Goal: Task Accomplishment & Management: Complete application form

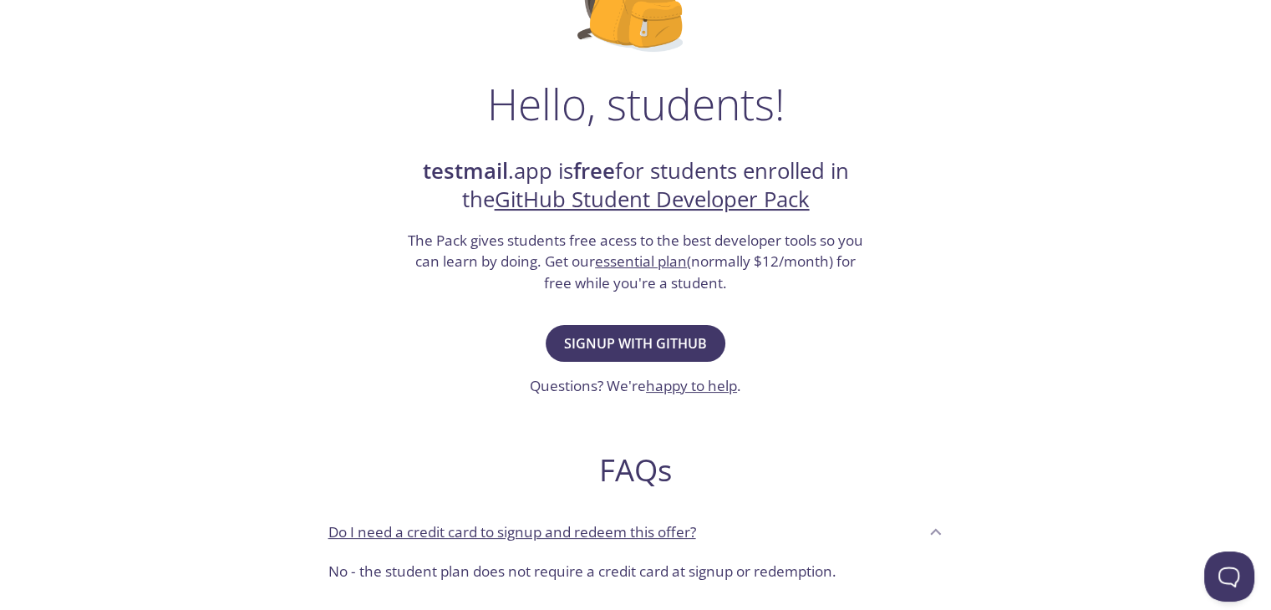
scroll to position [167, 0]
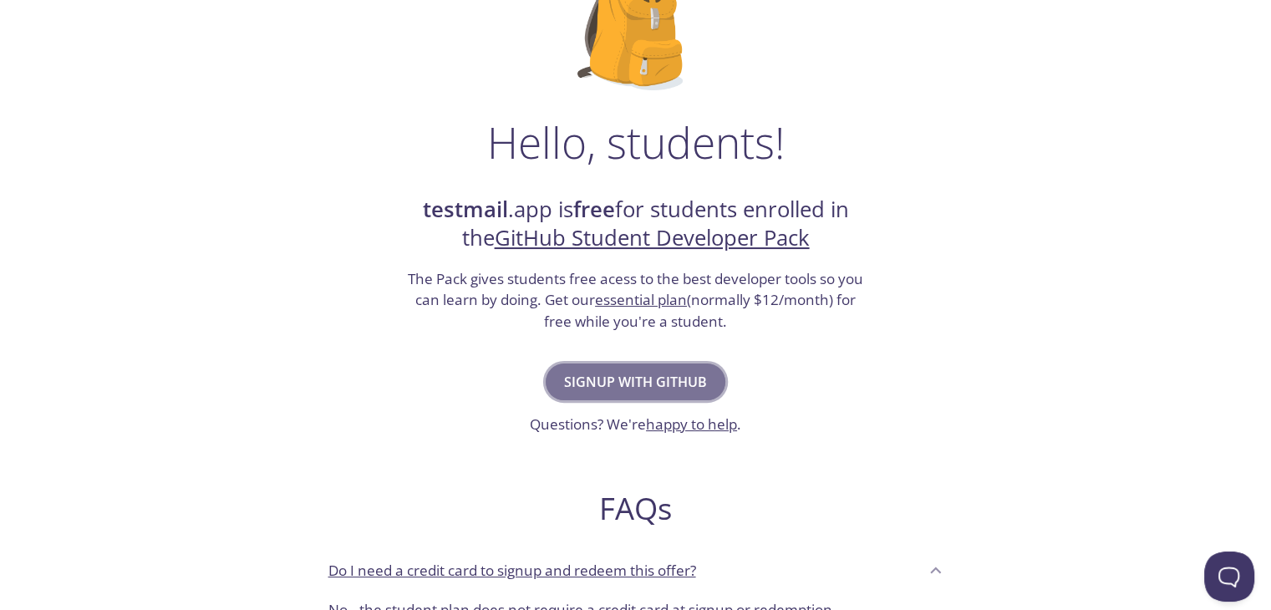
click at [594, 387] on span "Signup with GitHub" at bounding box center [635, 381] width 143 height 23
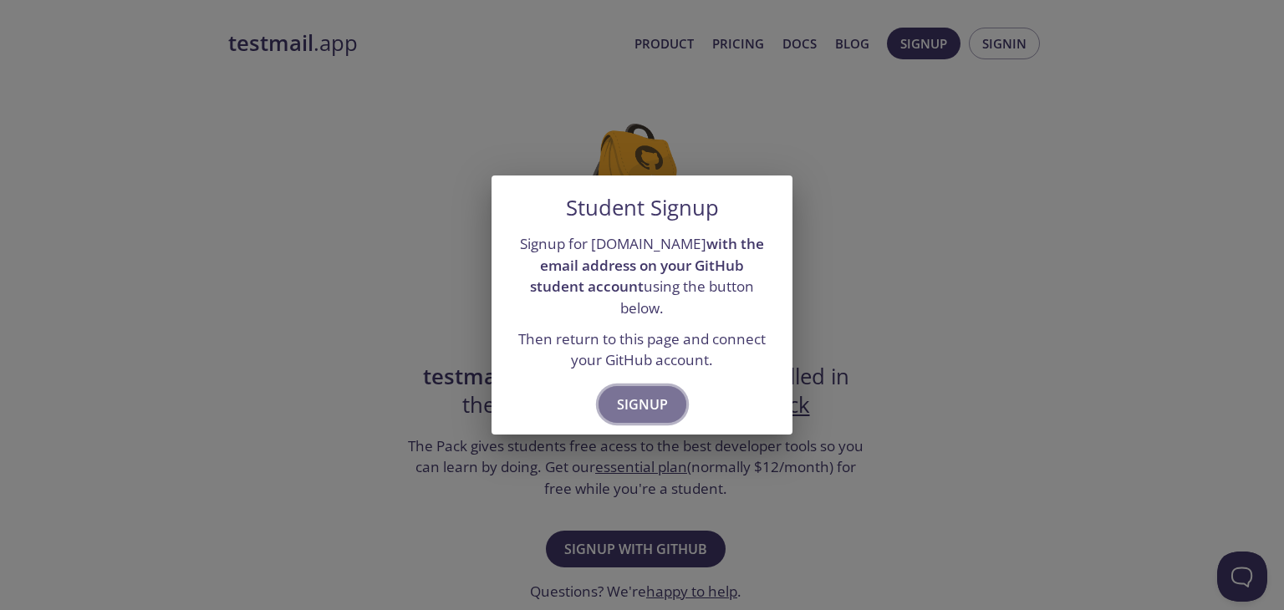
click at [642, 393] on span "Signup" at bounding box center [642, 404] width 51 height 23
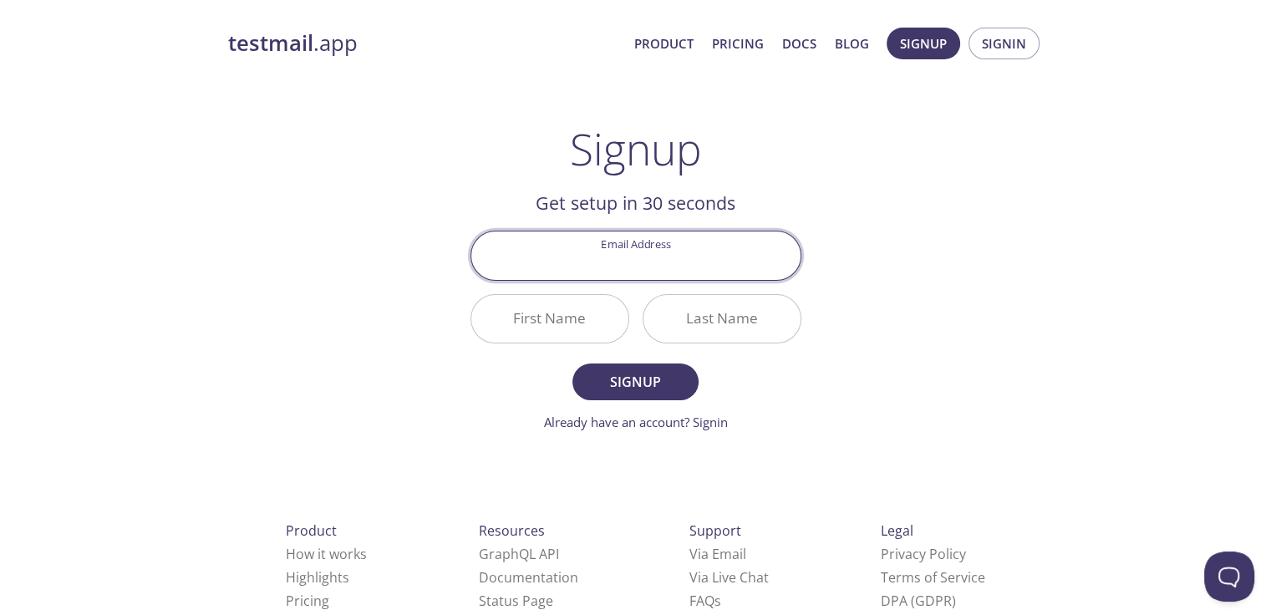
click at [635, 265] on input "Email Address" at bounding box center [635, 256] width 329 height 48
type input "n"
type input "subscription.worktask@gmail.com"
click at [559, 325] on input "First Name" at bounding box center [549, 319] width 157 height 48
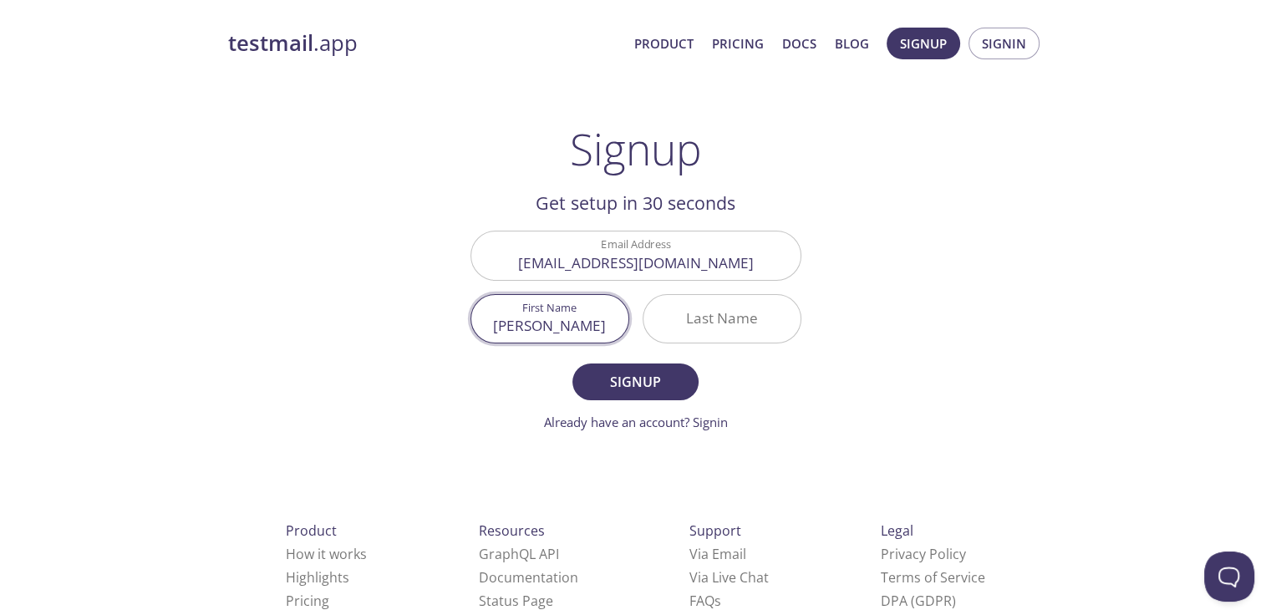
type input "Nikunj"
click at [760, 318] on input "Last Name" at bounding box center [722, 319] width 157 height 48
type input "Bansal"
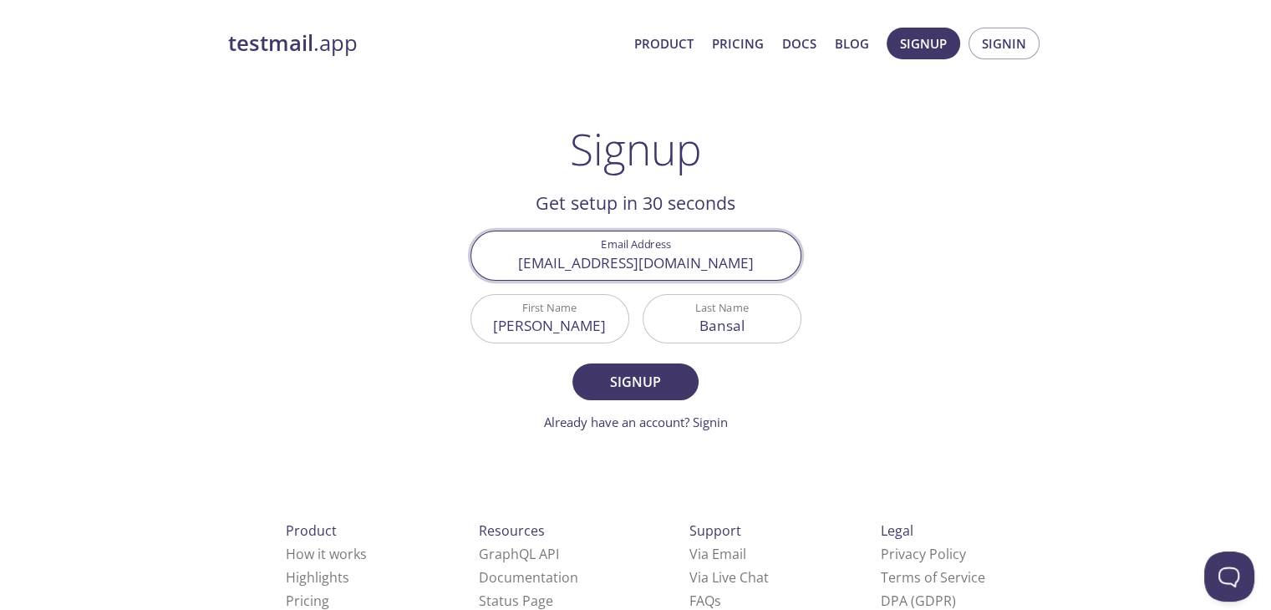
drag, startPoint x: 760, startPoint y: 268, endPoint x: 462, endPoint y: 272, distance: 297.6
click at [462, 272] on main "Signup Get setup in 30 seconds Email Address subscription.worktask@gmail.com Fi…" at bounding box center [636, 278] width 371 height 308
click at [671, 393] on button "Signup" at bounding box center [635, 382] width 125 height 37
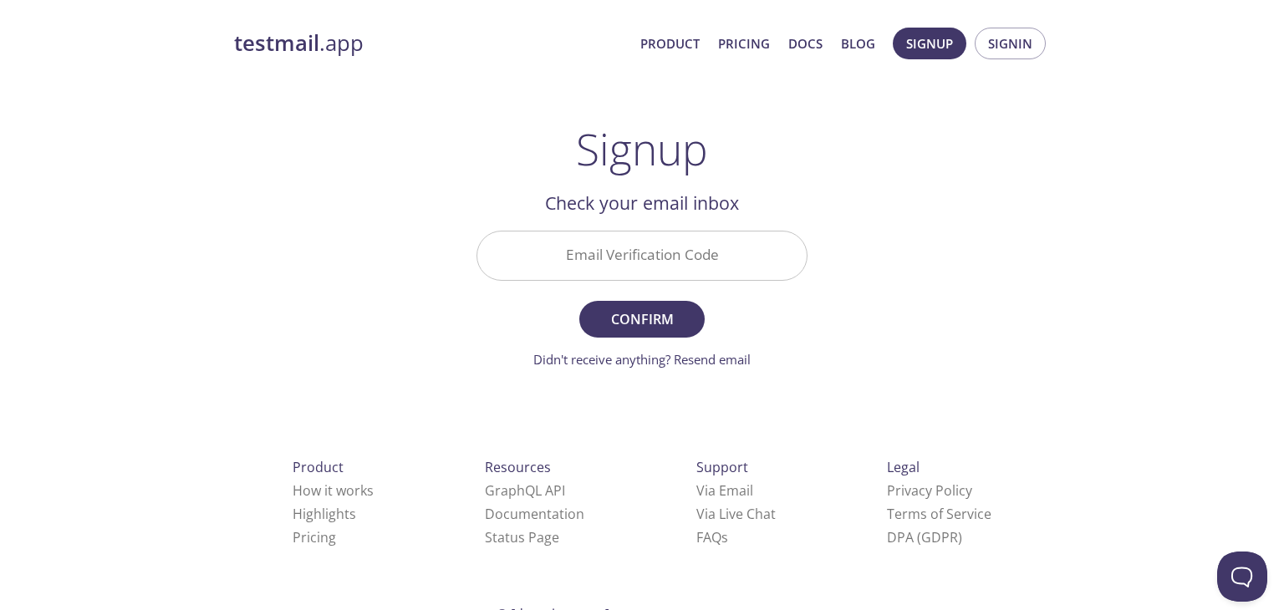
click at [632, 248] on input "Email Verification Code" at bounding box center [641, 256] width 329 height 48
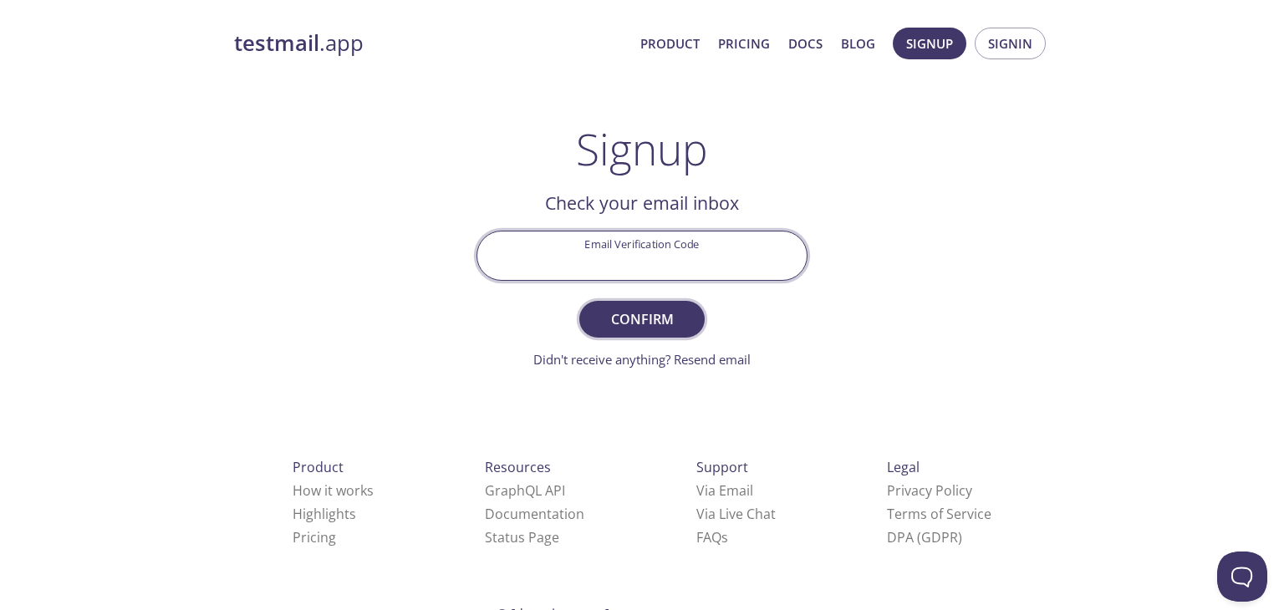
paste input "X22VKBA"
type input "X22VKBA"
click at [626, 315] on span "Confirm" at bounding box center [642, 319] width 89 height 23
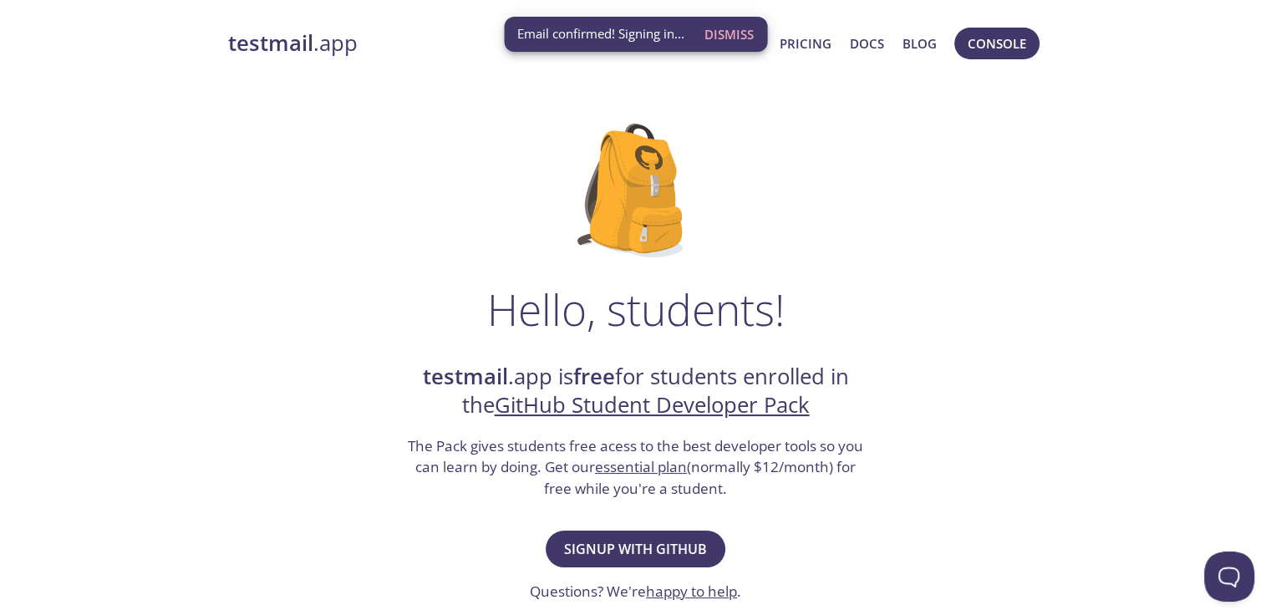
scroll to position [59, 0]
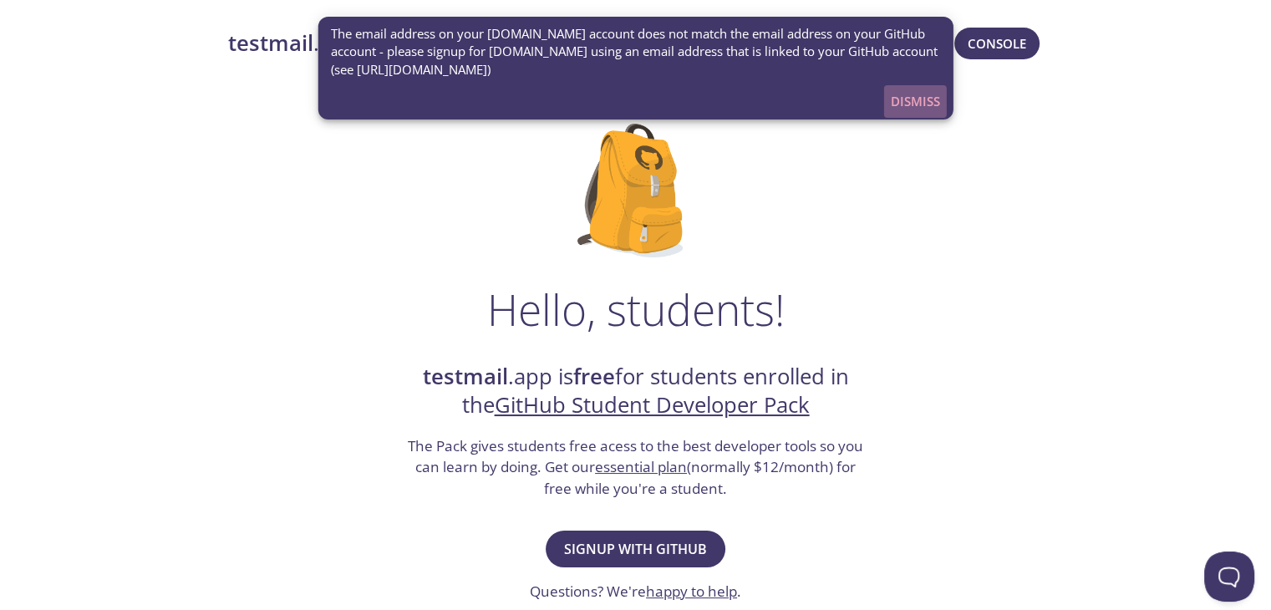
click at [917, 99] on span "Dismiss" at bounding box center [915, 101] width 49 height 22
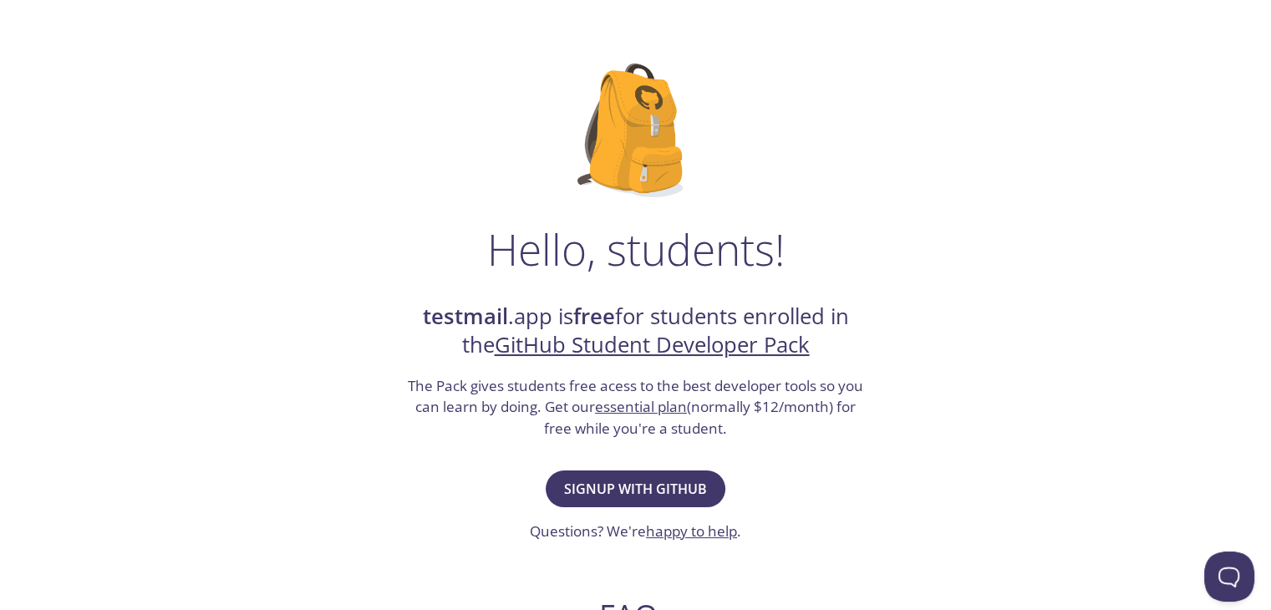
scroll to position [84, 0]
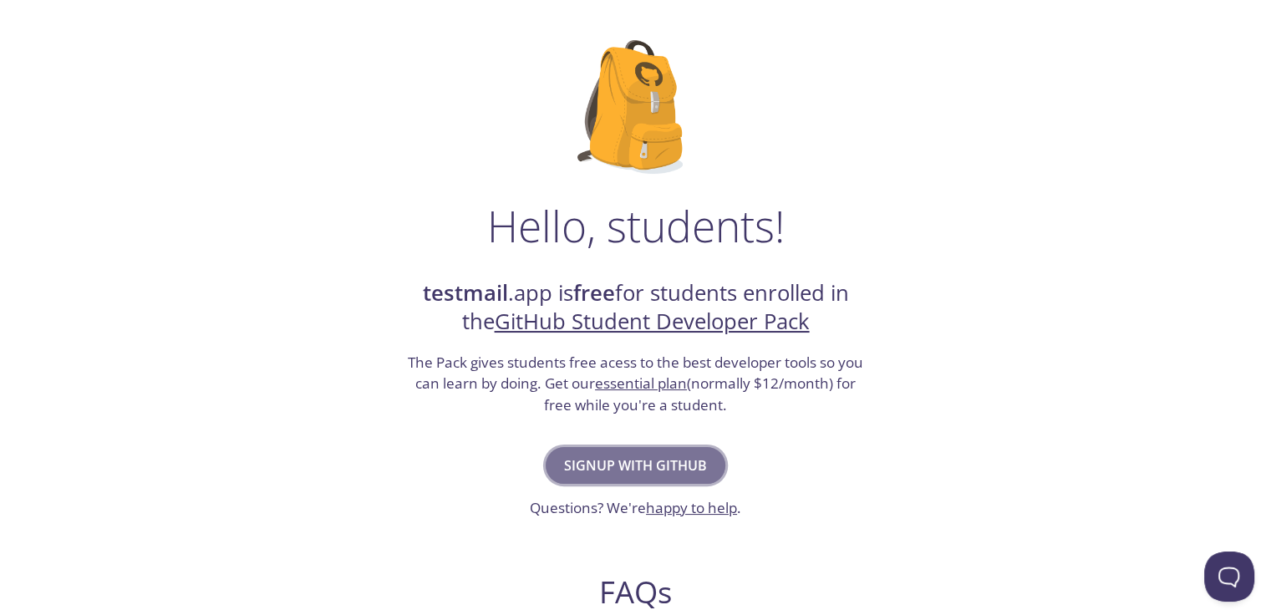
click at [599, 472] on span "Signup with GitHub" at bounding box center [635, 465] width 143 height 23
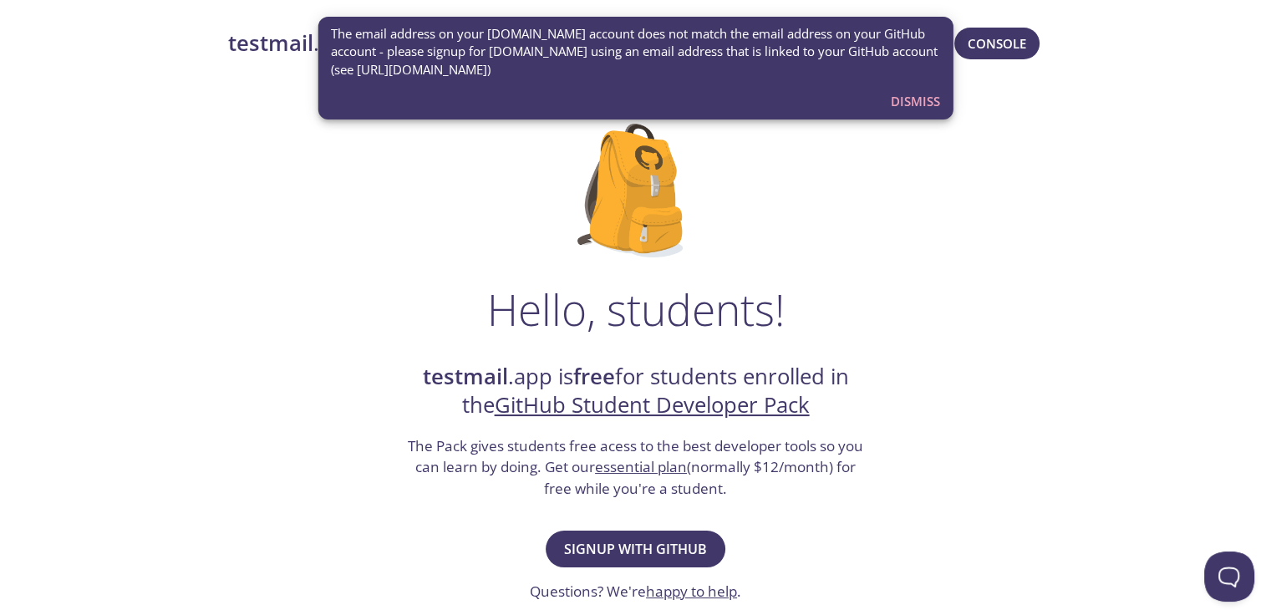
click at [907, 90] on span "Dismiss" at bounding box center [915, 101] width 49 height 22
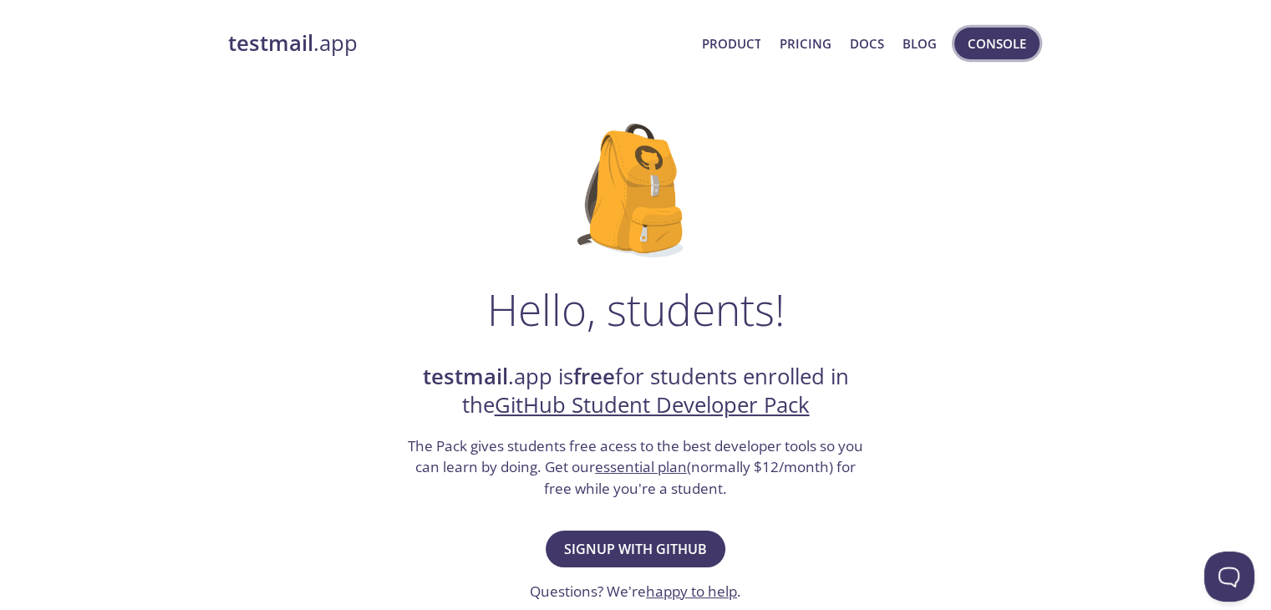
click at [970, 41] on span "Console" at bounding box center [997, 44] width 59 height 22
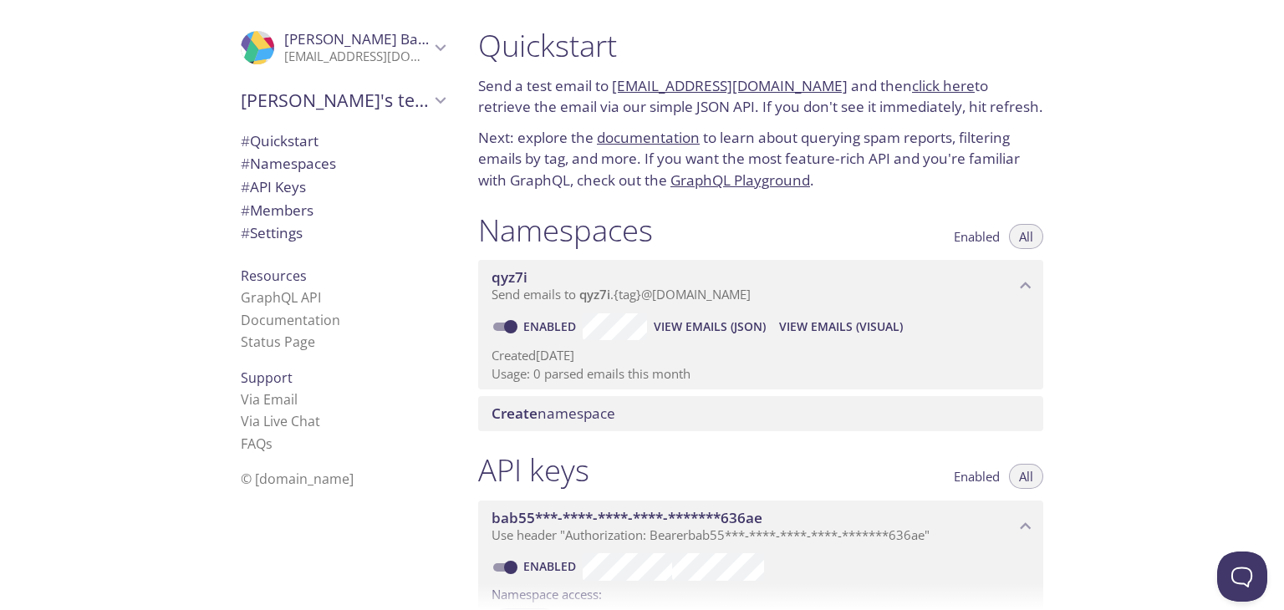
click at [430, 104] on icon "Nikunj's team" at bounding box center [441, 100] width 22 height 22
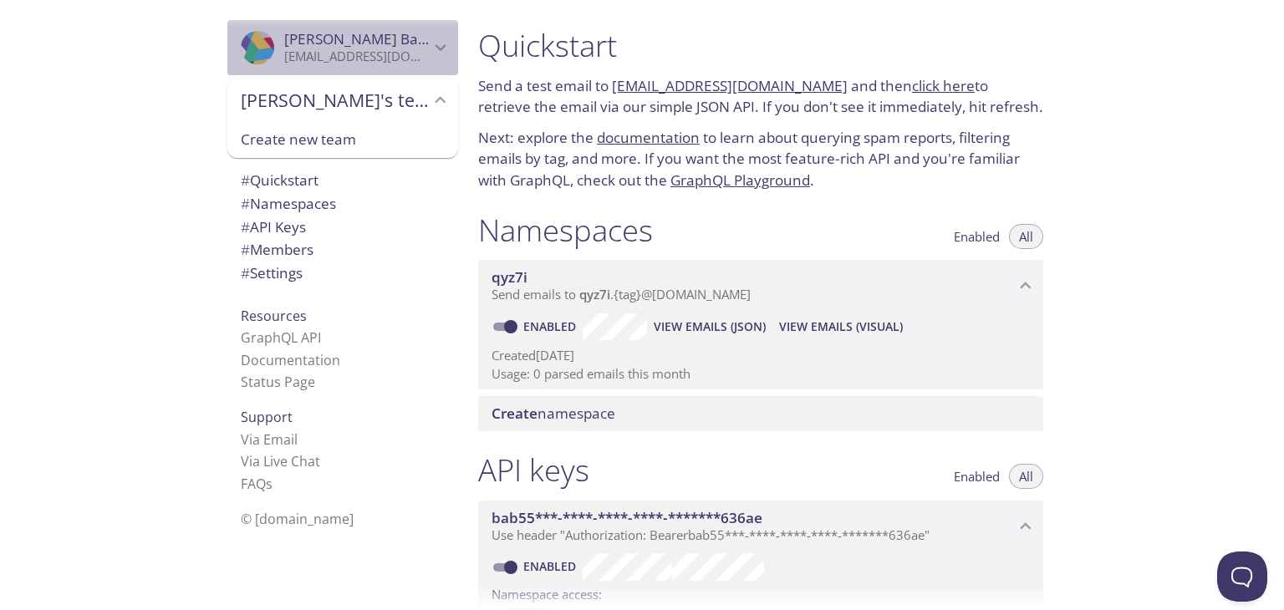
click at [430, 54] on icon "Nikunj Bansal" at bounding box center [441, 48] width 22 height 22
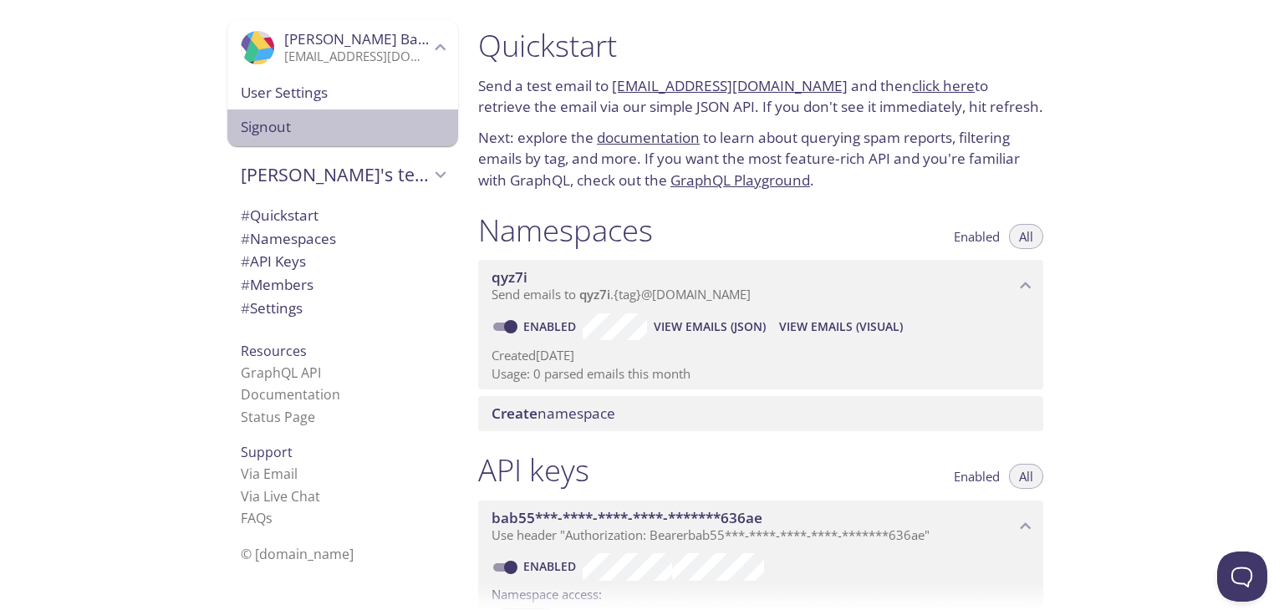
click at [344, 133] on span "Signout" at bounding box center [343, 127] width 204 height 22
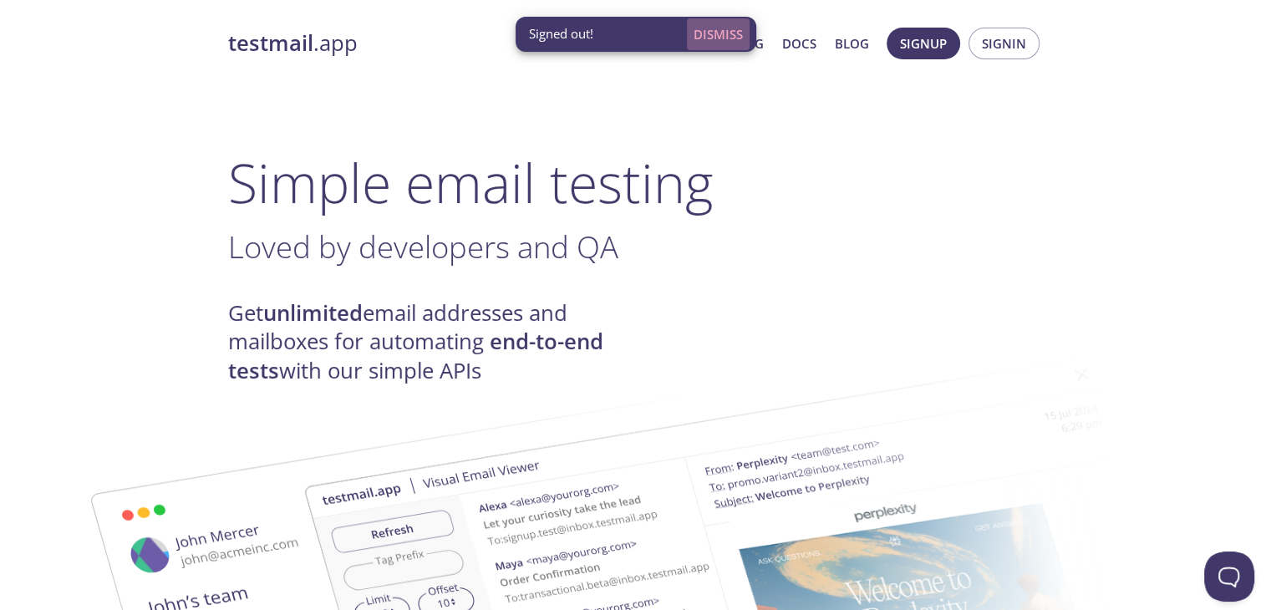
click at [716, 31] on span "Dismiss" at bounding box center [718, 34] width 49 height 22
